Goal: Transaction & Acquisition: Subscribe to service/newsletter

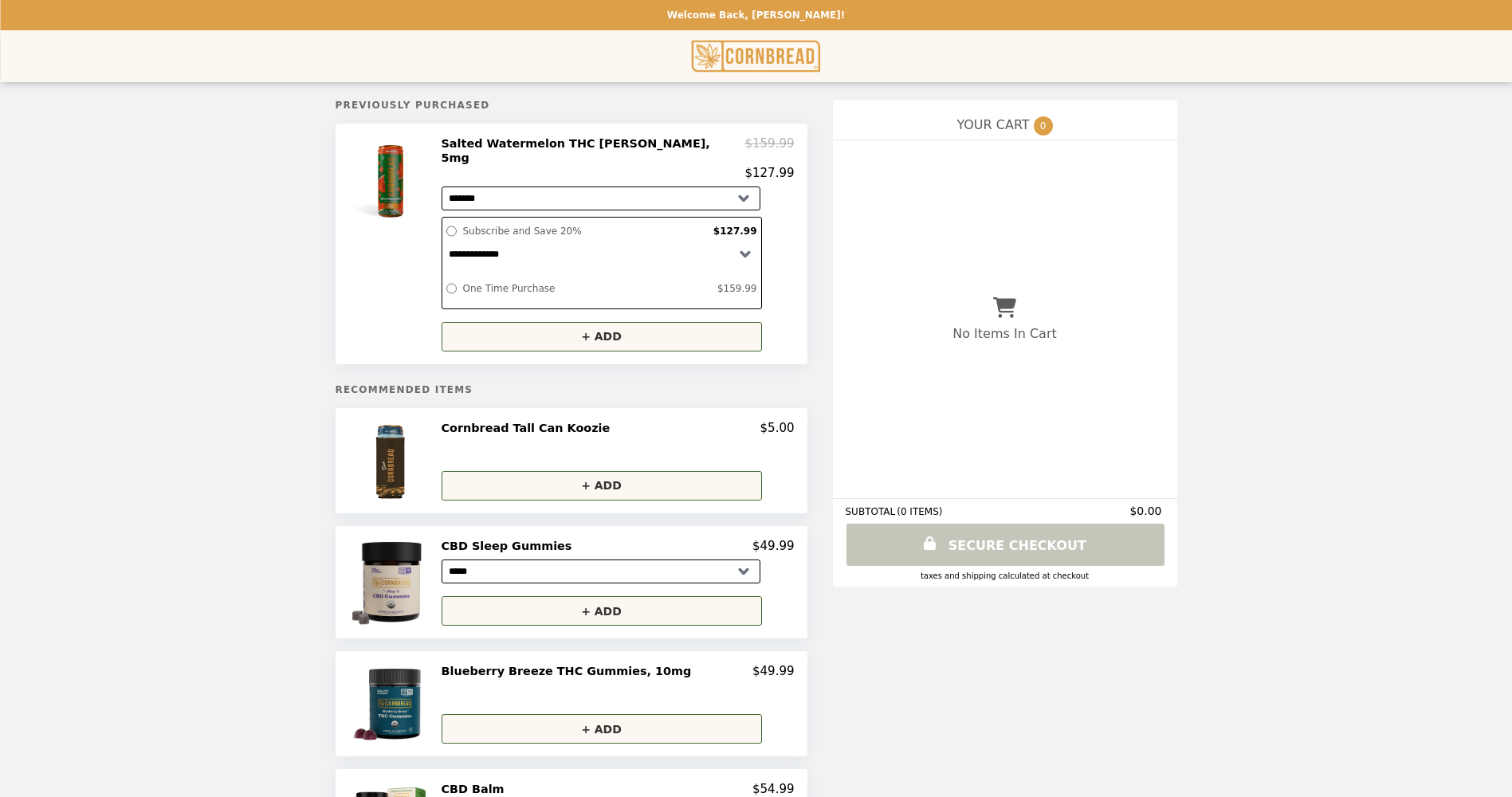
select select "*******"
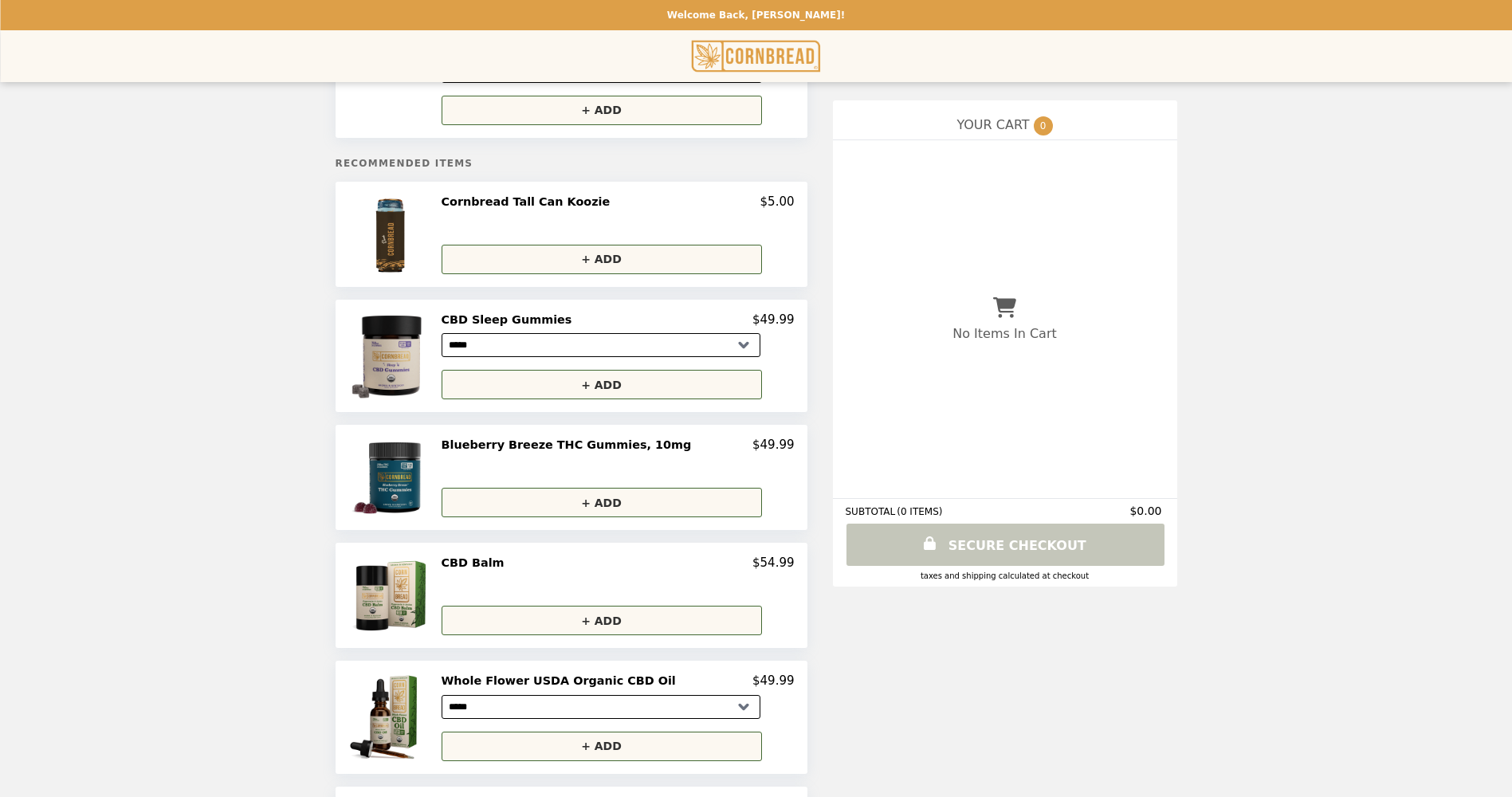
scroll to position [239, 0]
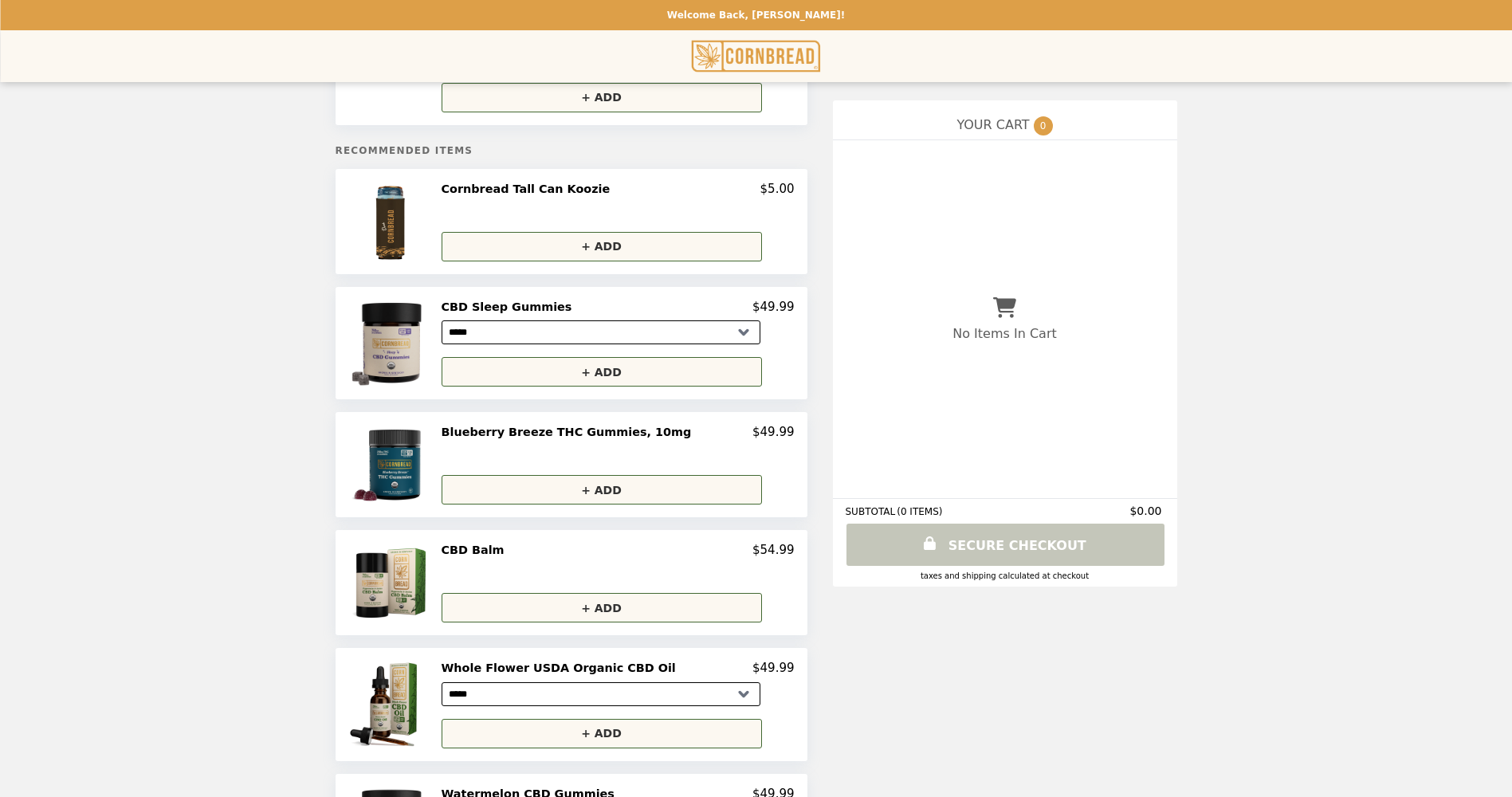
click at [573, 425] on h2 "Blueberry Breeze THC Gummies, 10mg" at bounding box center [570, 431] width 257 height 14
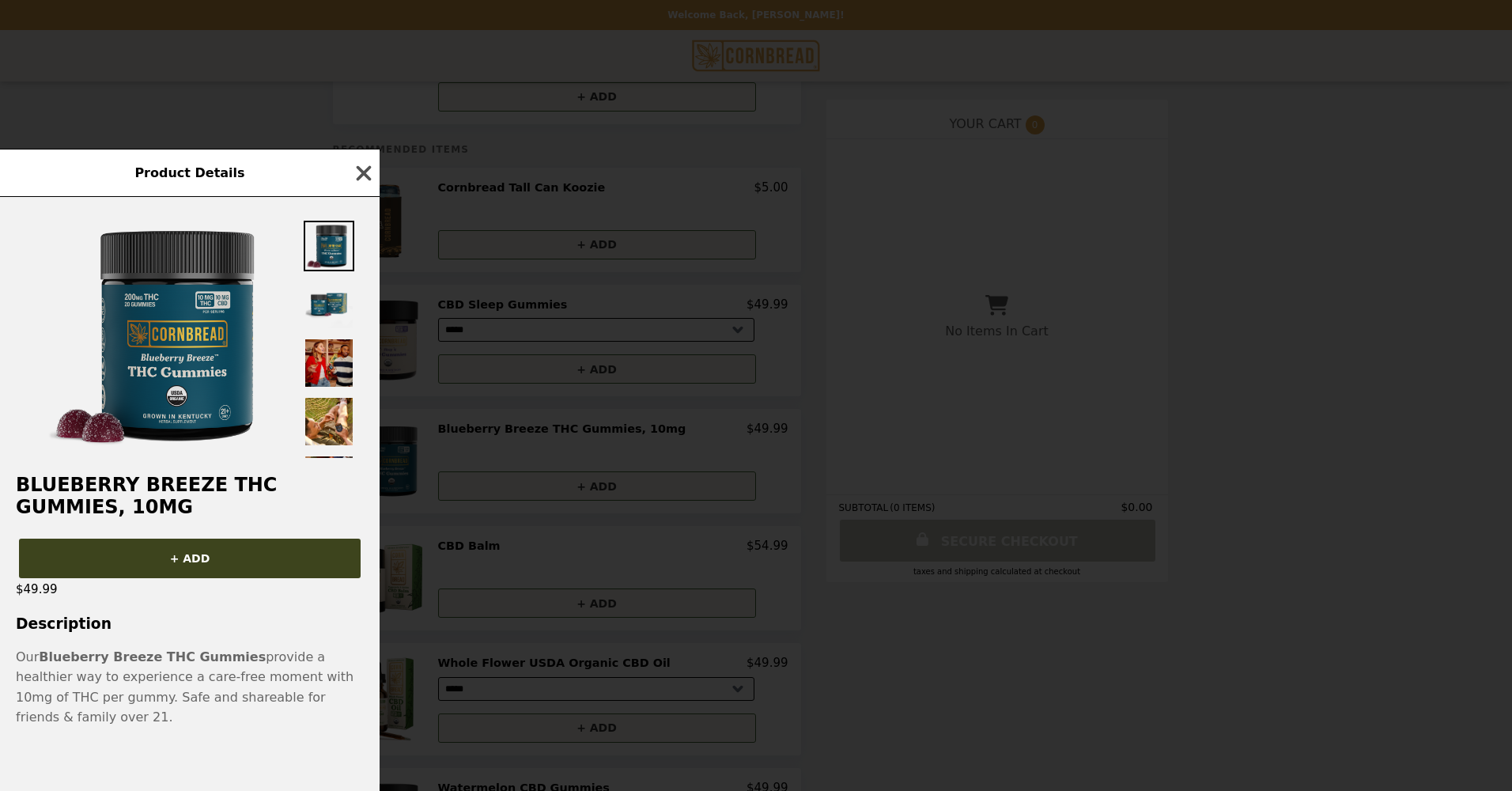
click at [358, 174] on icon "button" at bounding box center [363, 172] width 23 height 23
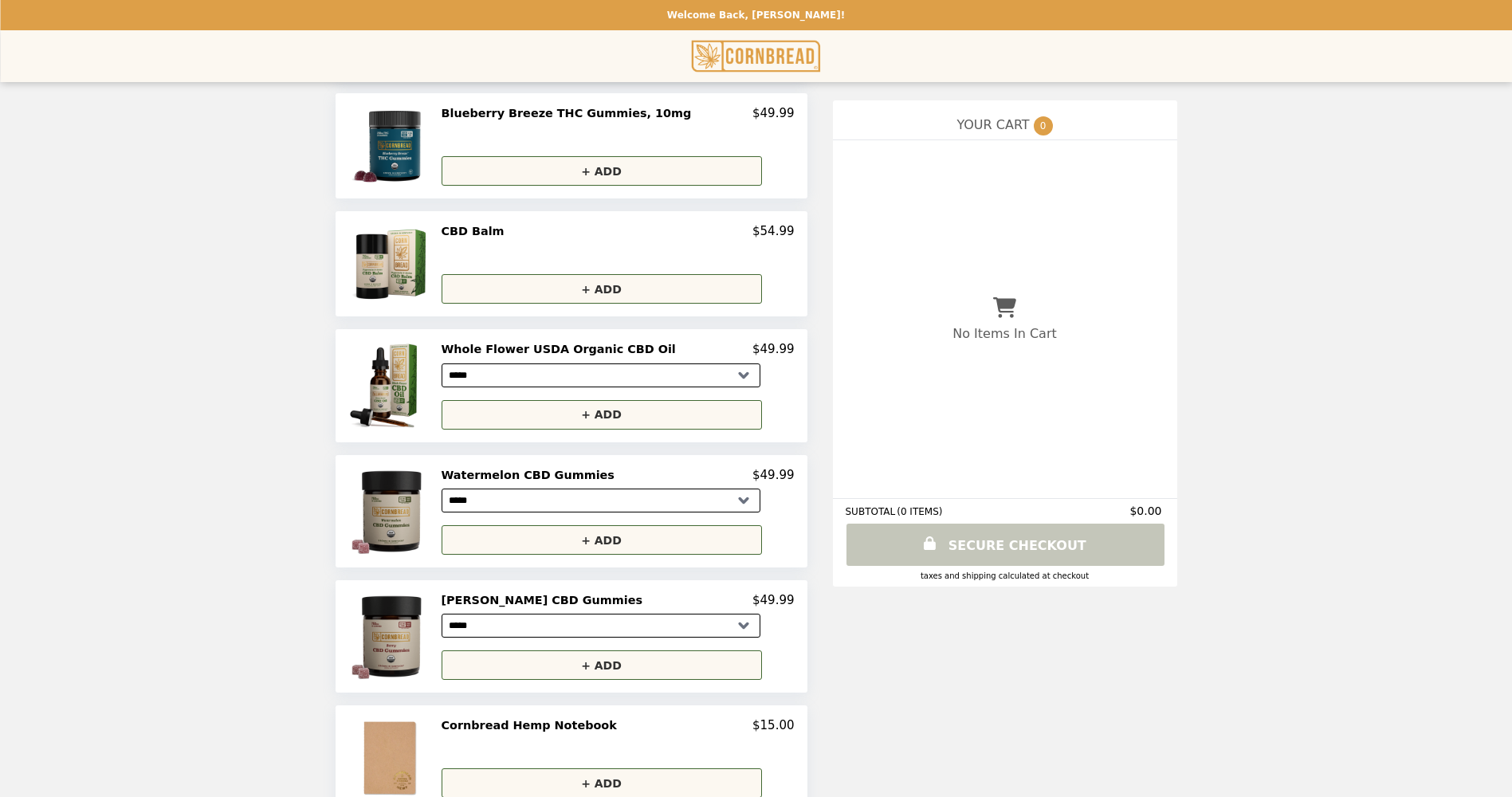
scroll to position [638, 0]
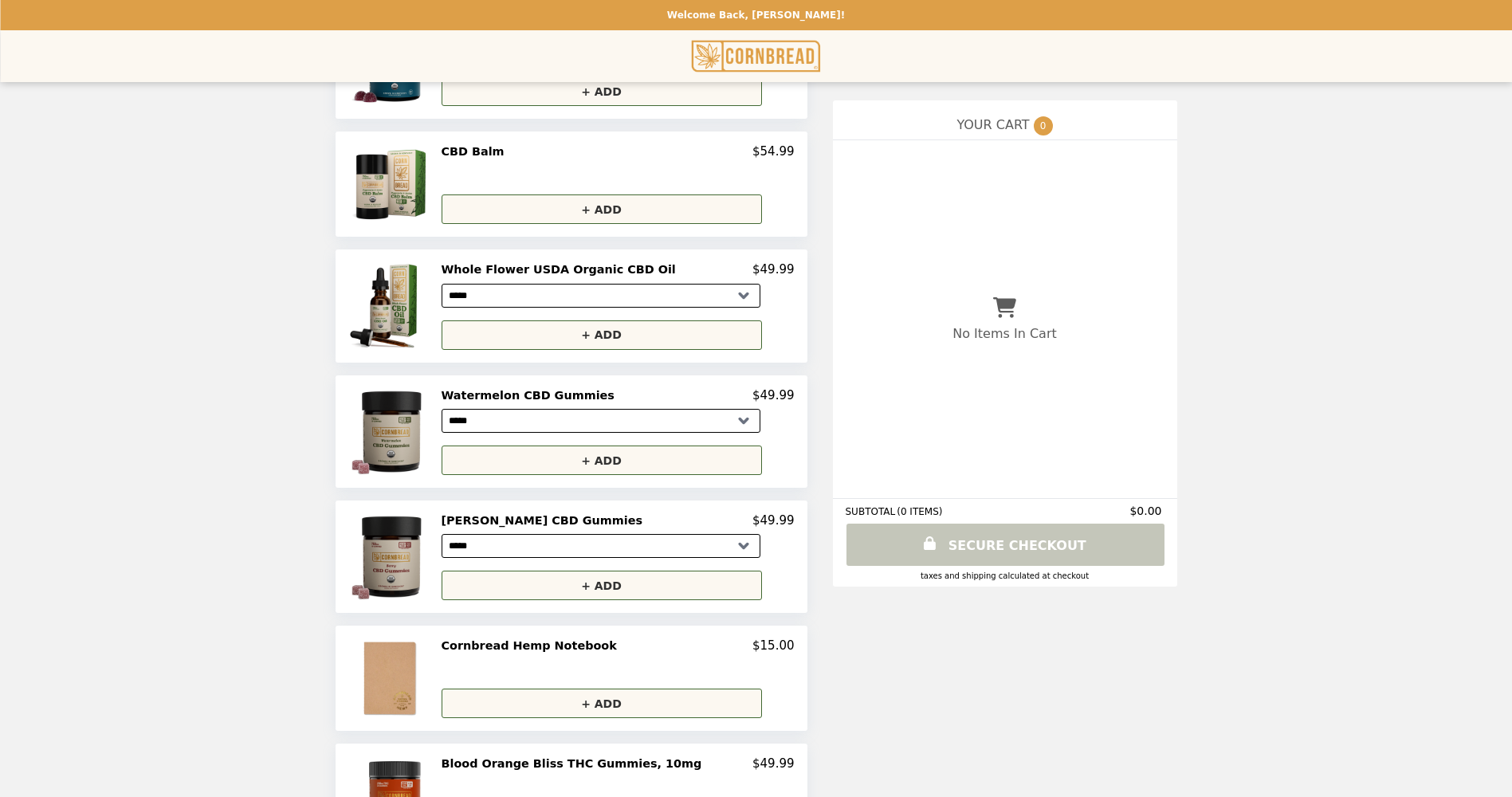
click at [542, 389] on h2 "Watermelon CBD Gummies" at bounding box center [531, 395] width 179 height 14
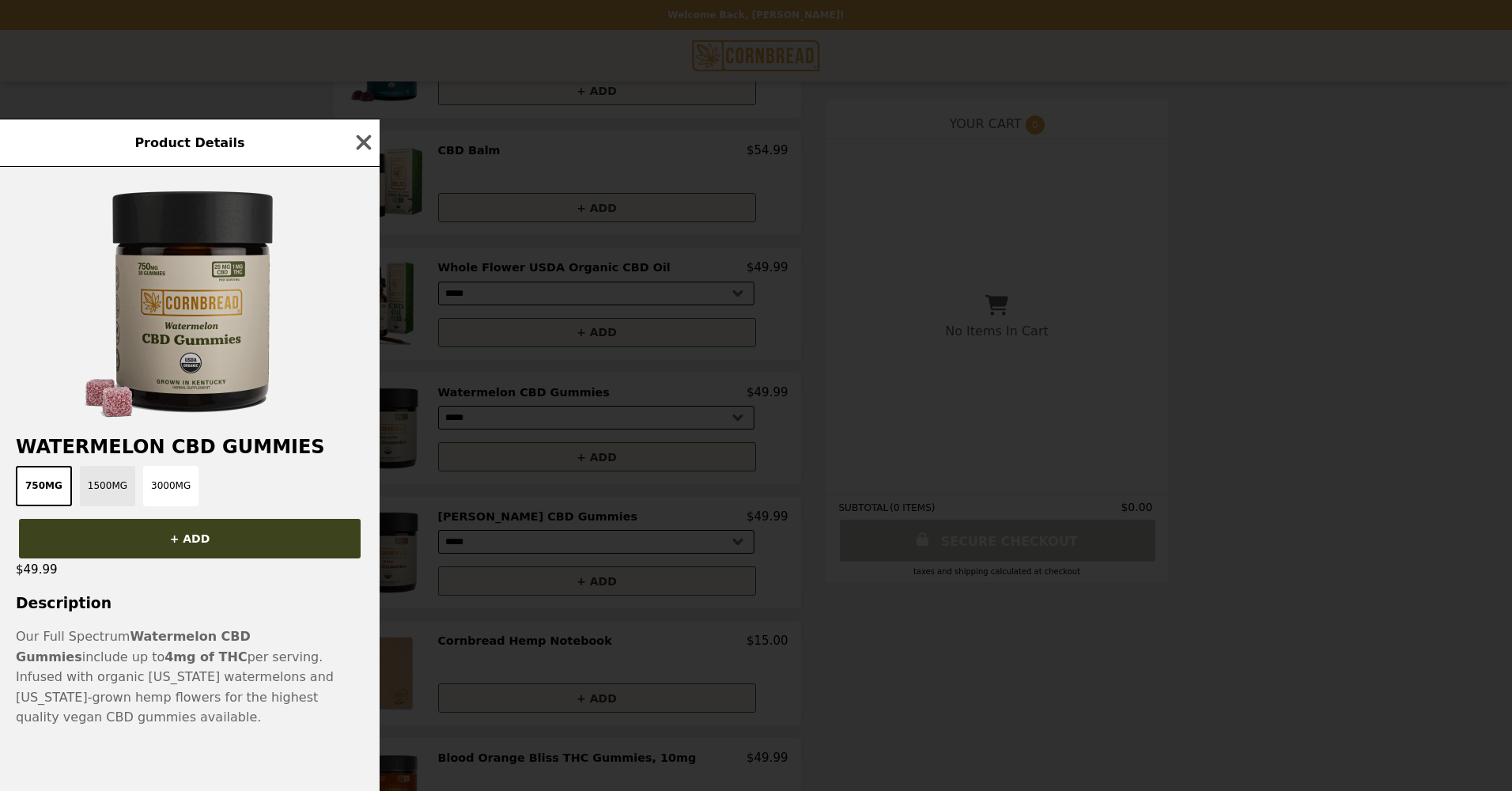
click at [93, 494] on button "1500mg" at bounding box center [107, 485] width 55 height 40
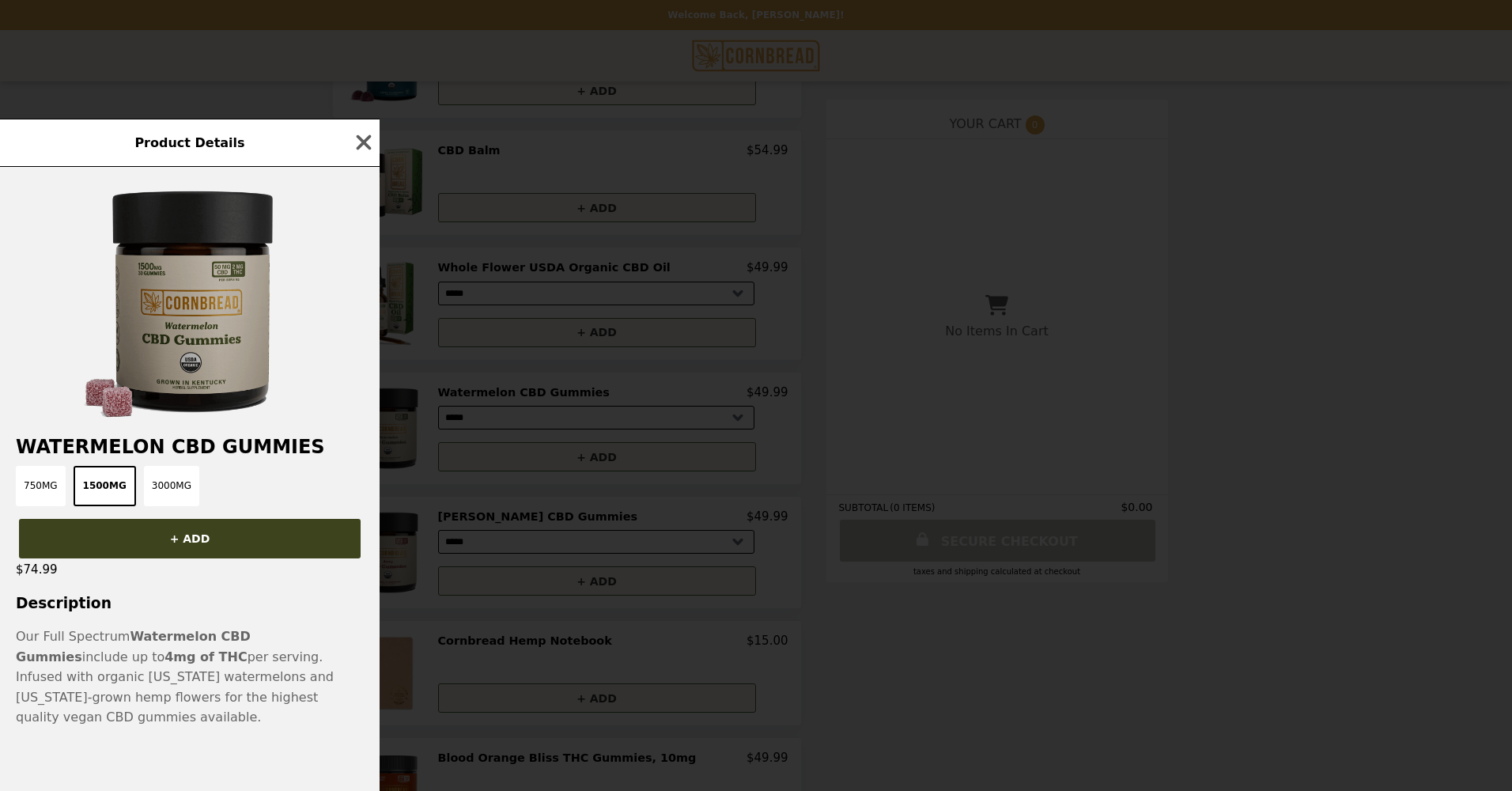
click at [166, 312] on img at bounding box center [189, 301] width 237 height 237
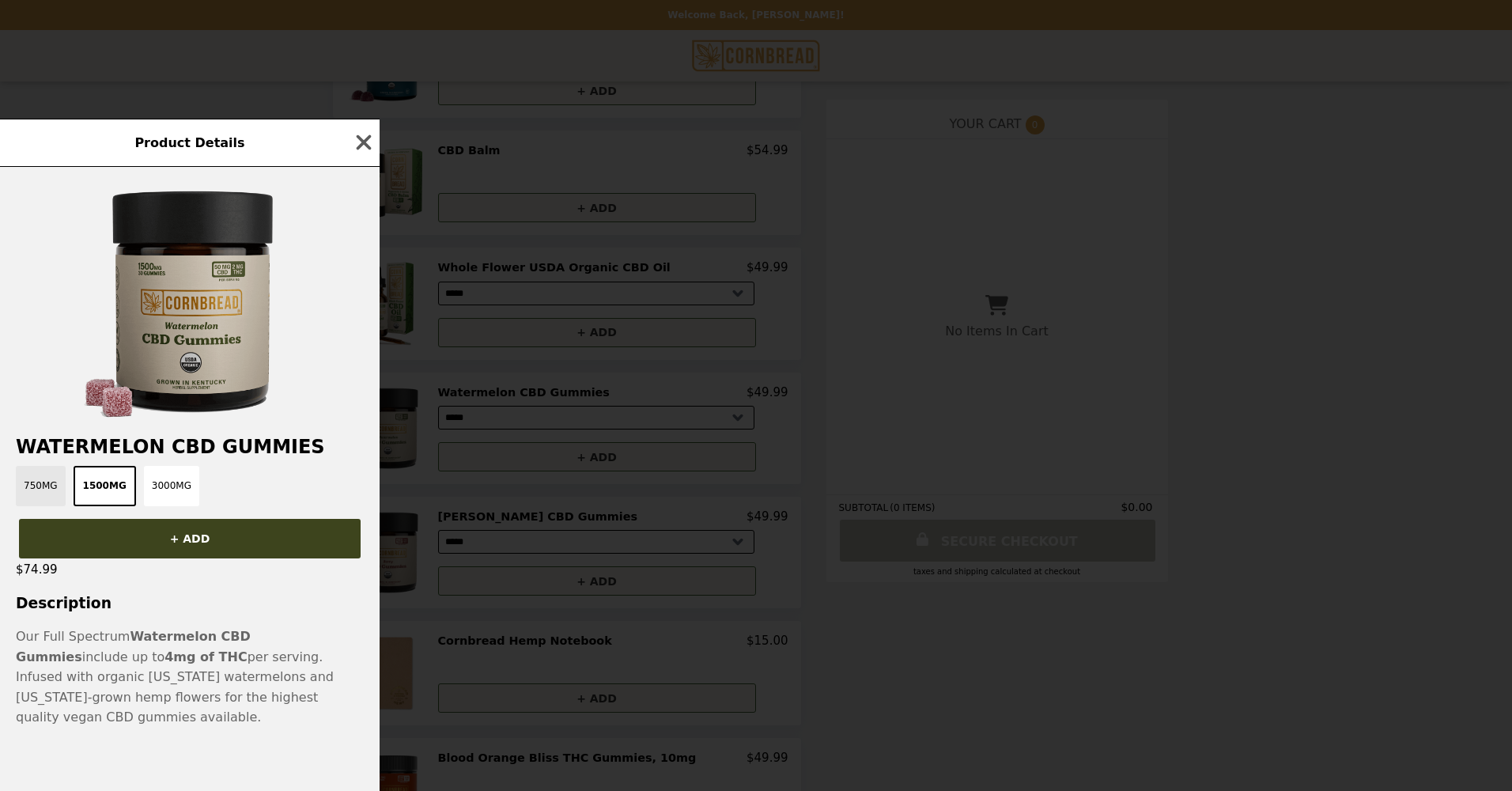
click at [36, 498] on button "750mg" at bounding box center [41, 485] width 50 height 40
click at [160, 493] on button "3000mg" at bounding box center [170, 485] width 55 height 40
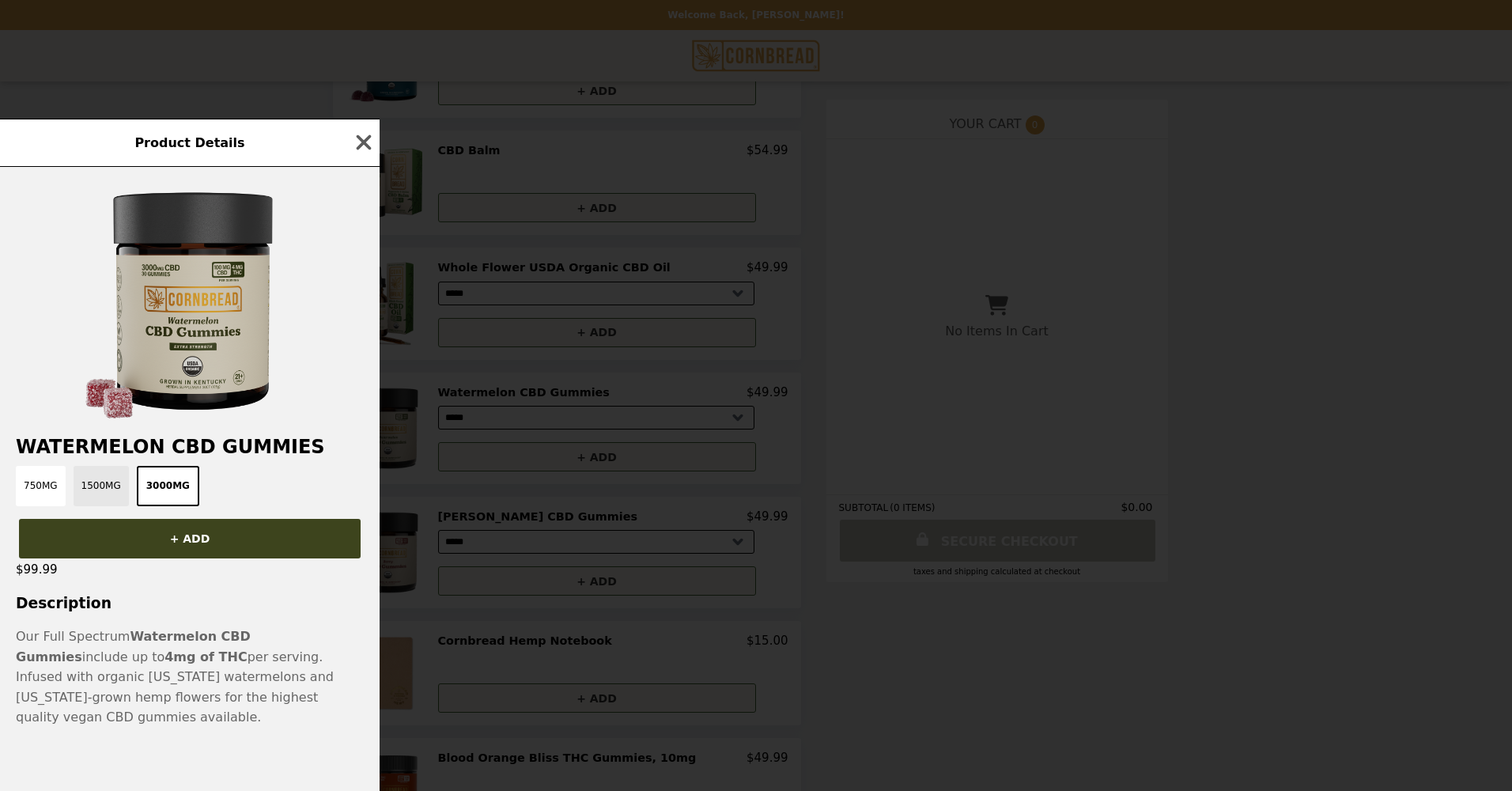
click at [95, 497] on button "1500mg" at bounding box center [101, 485] width 55 height 40
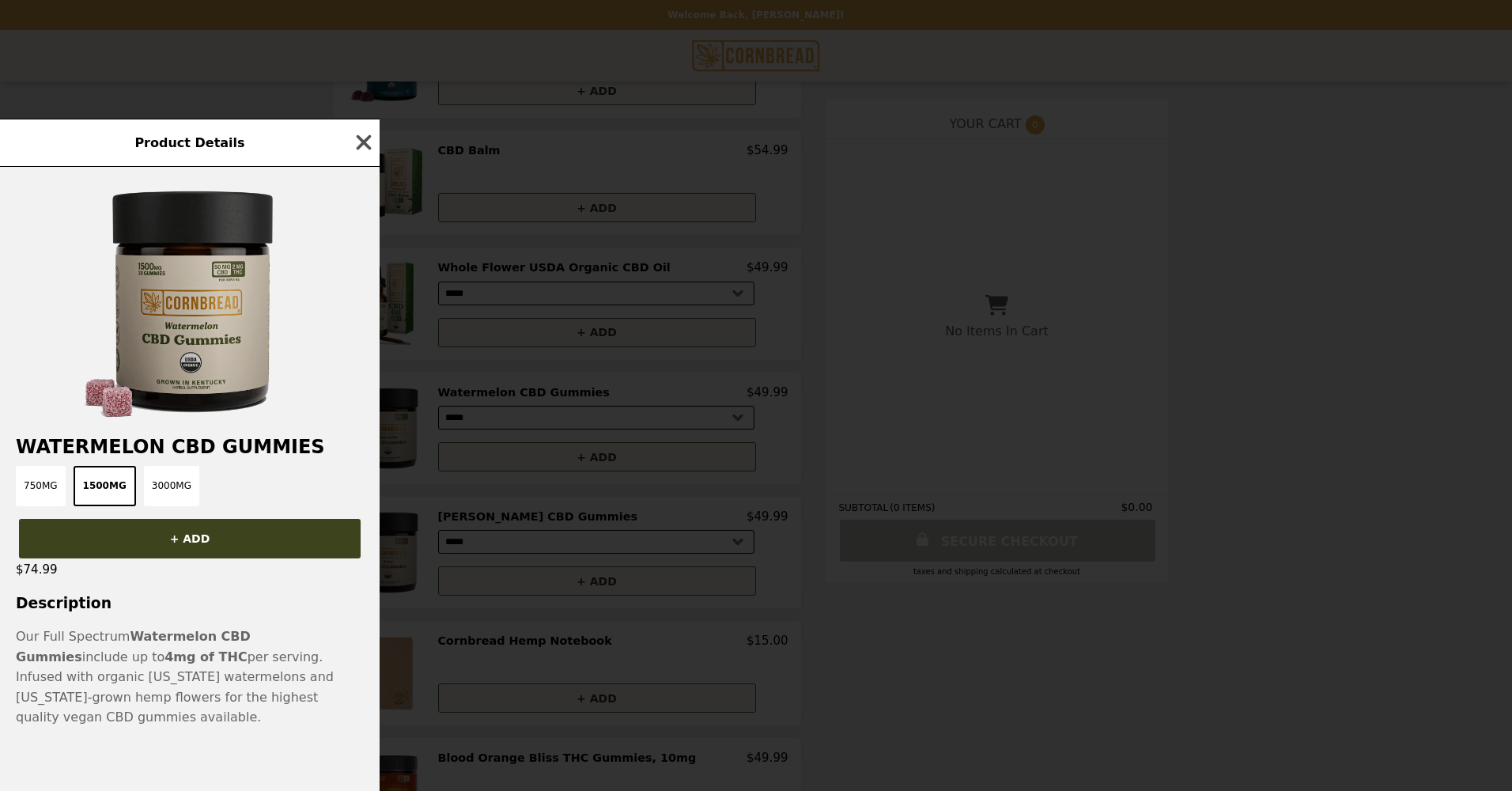
click at [363, 150] on icon "button" at bounding box center [364, 142] width 15 height 15
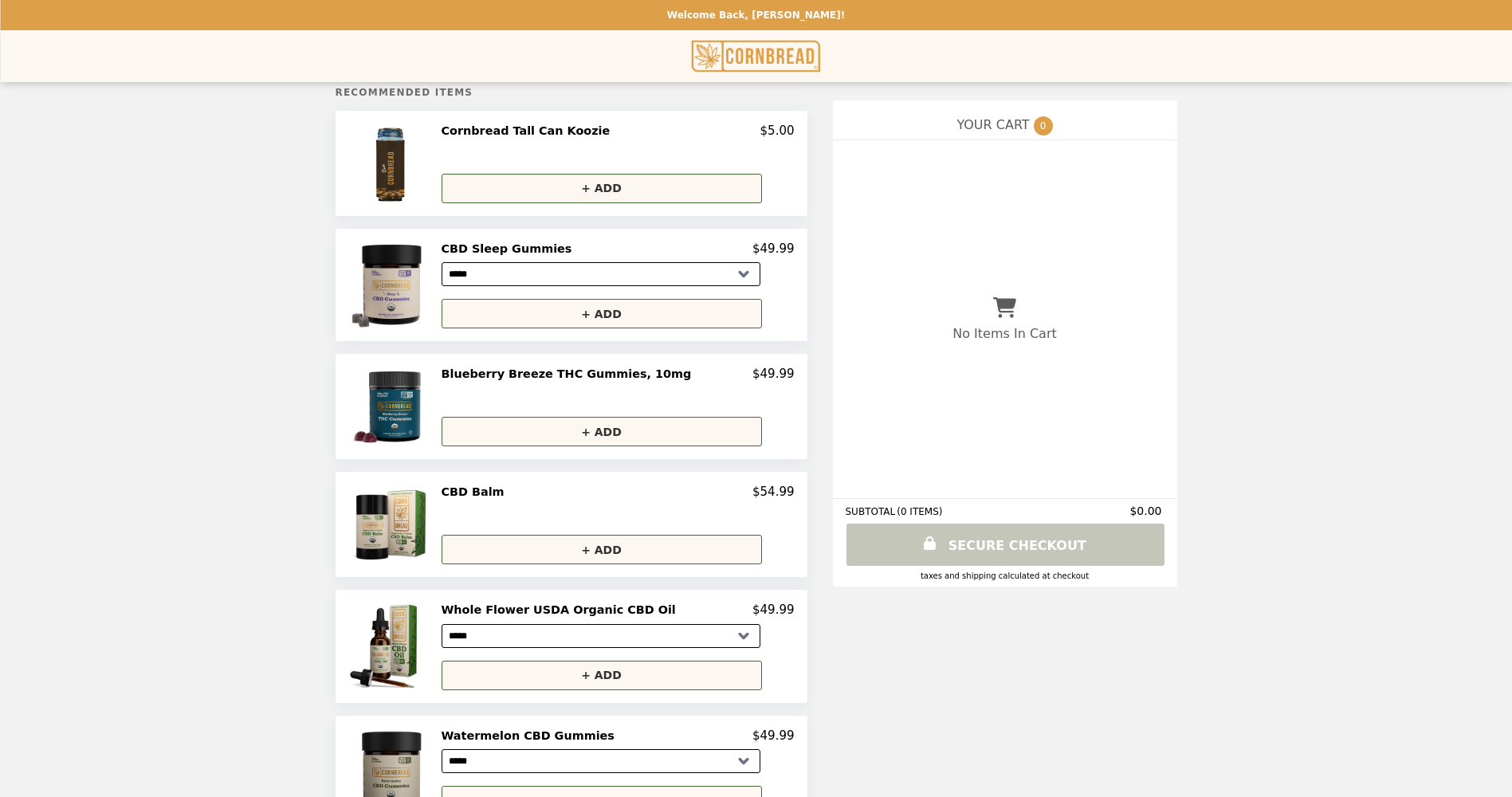
scroll to position [269, 0]
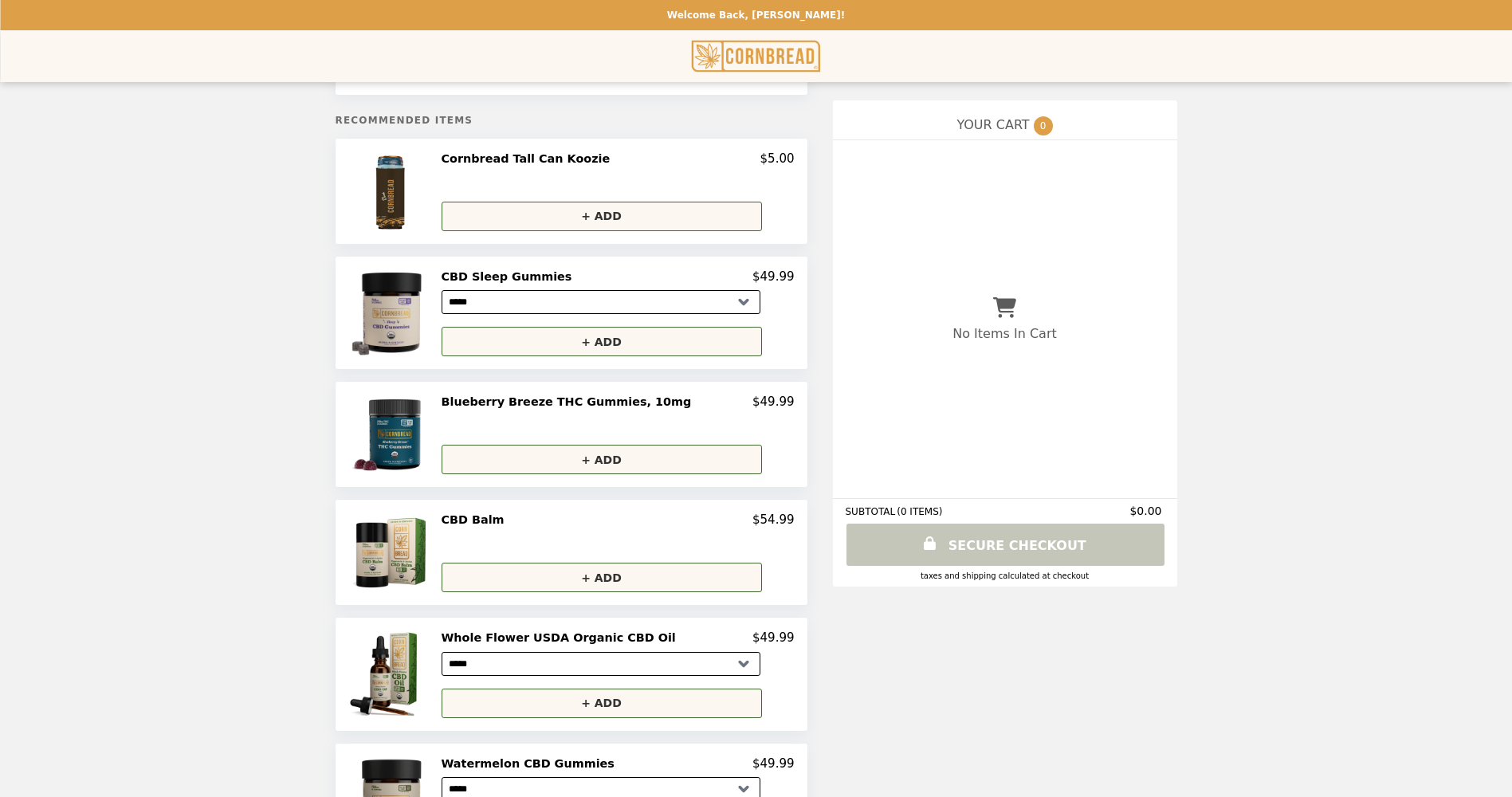
click at [612, 395] on h2 "Blueberry Breeze THC Gummies, 10mg" at bounding box center [570, 401] width 257 height 14
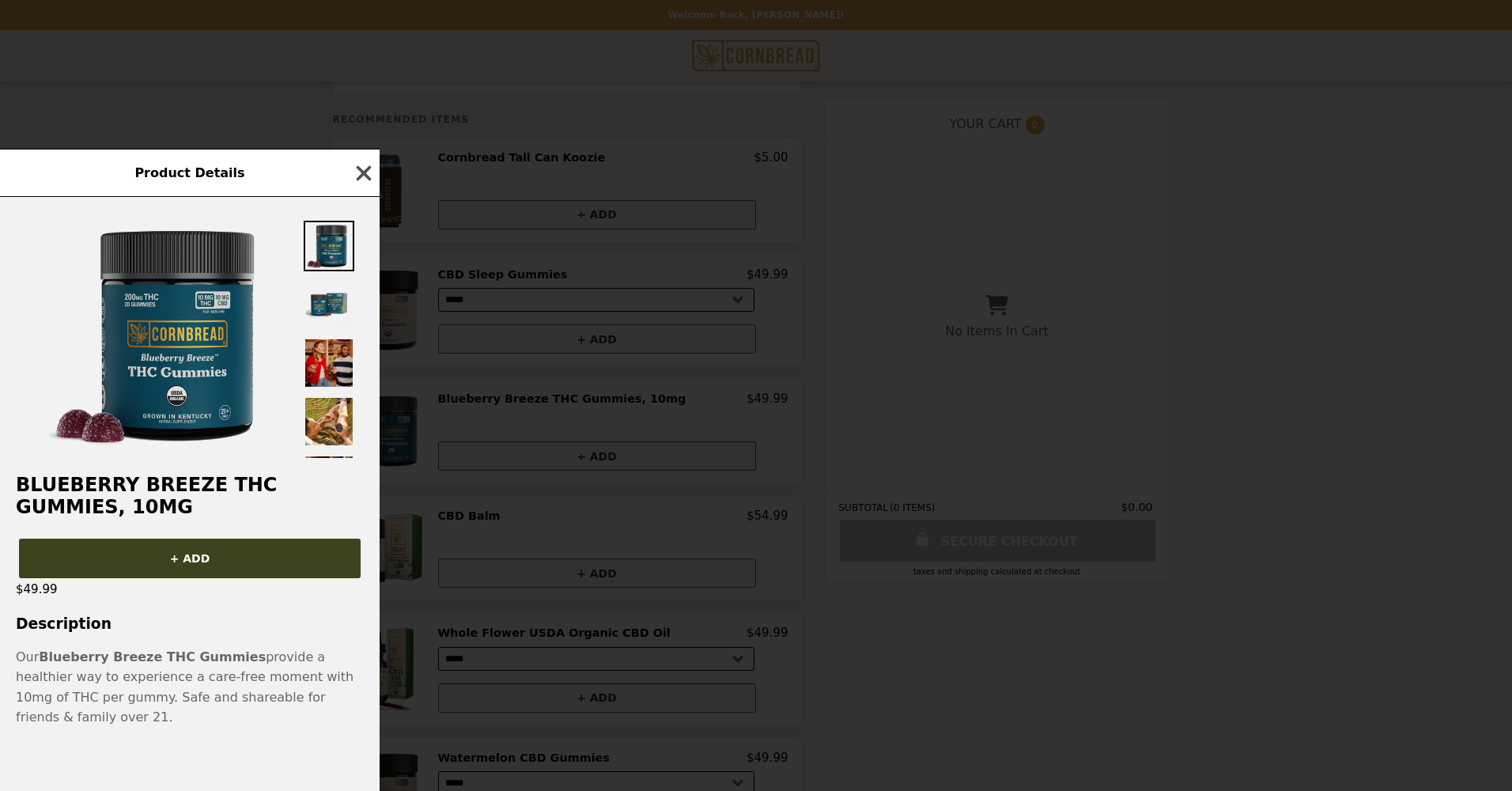
click at [358, 175] on icon "button" at bounding box center [364, 173] width 15 height 15
